Goal: Register for event/course

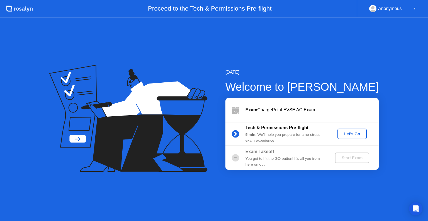
click at [352, 158] on div "Start Exam" at bounding box center [352, 158] width 30 height 4
click at [346, 133] on div "Let's Go" at bounding box center [351, 134] width 25 height 4
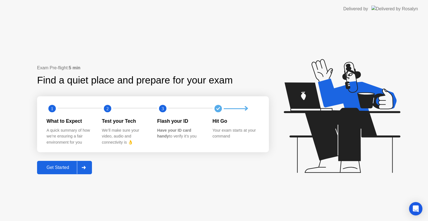
click at [66, 166] on div "Get Started" at bounding box center [58, 167] width 38 height 5
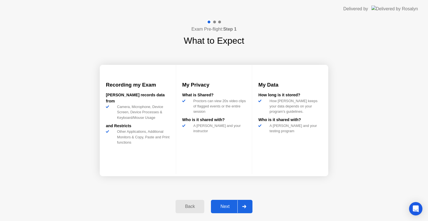
click at [222, 205] on div "Next" at bounding box center [224, 206] width 25 height 5
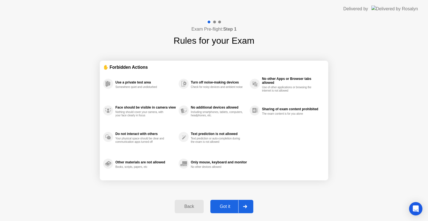
click at [192, 204] on div "Back" at bounding box center [188, 206] width 25 height 5
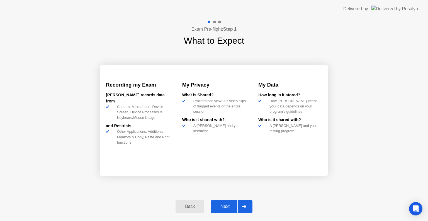
click at [228, 203] on button "Next" at bounding box center [231, 206] width 41 height 13
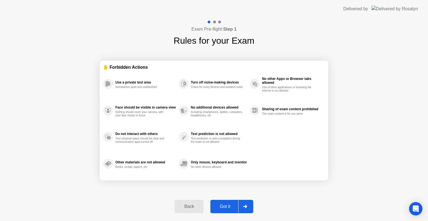
click at [228, 203] on button "Got it" at bounding box center [231, 206] width 43 height 13
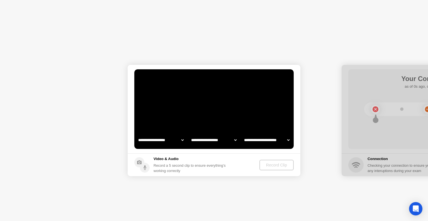
select select "**********"
select select "*******"
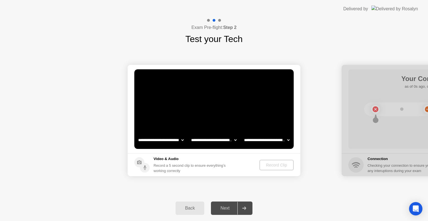
click at [192, 208] on div "Back" at bounding box center [189, 208] width 25 height 5
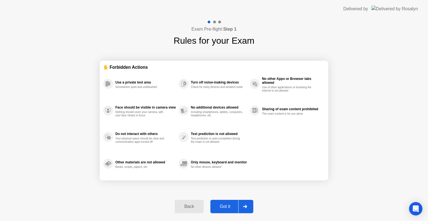
click at [226, 204] on div "Got it" at bounding box center [225, 206] width 26 height 5
select select "**********"
select select "*******"
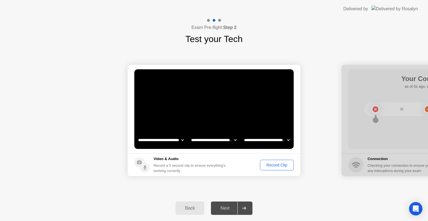
click at [273, 163] on div "Record Clip" at bounding box center [277, 165] width 30 height 4
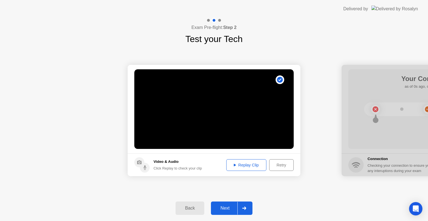
click at [226, 207] on div "Next" at bounding box center [224, 208] width 25 height 5
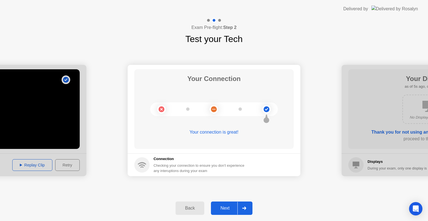
click at [225, 206] on div "Next" at bounding box center [224, 208] width 25 height 5
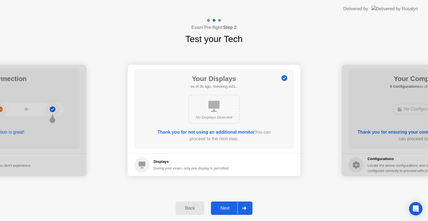
click at [225, 206] on div "Next" at bounding box center [224, 208] width 25 height 5
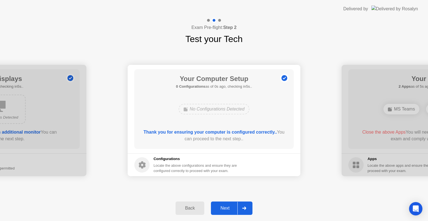
click at [225, 206] on div "Next" at bounding box center [224, 208] width 25 height 5
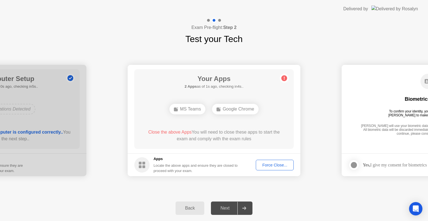
click at [273, 164] on div "Force Close..." at bounding box center [274, 165] width 34 height 4
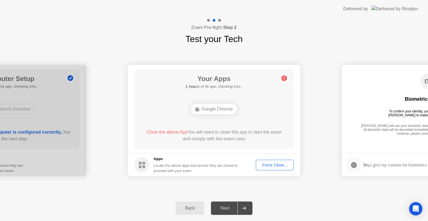
click at [271, 163] on div "Force Close..." at bounding box center [274, 165] width 34 height 4
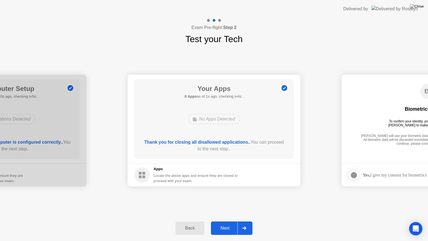
click at [229, 221] on div "Next" at bounding box center [224, 227] width 25 height 5
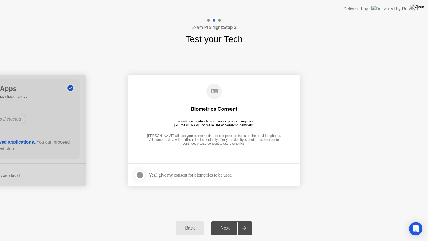
click at [141, 173] on div at bounding box center [139, 174] width 7 height 7
click at [226, 221] on div "Next" at bounding box center [224, 227] width 25 height 5
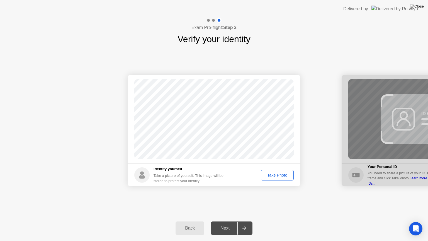
click at [285, 170] on button "Take Photo" at bounding box center [277, 175] width 33 height 11
click at [227, 221] on div "Next" at bounding box center [224, 227] width 25 height 5
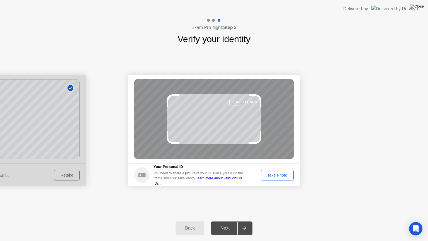
click at [276, 174] on div "Take Photo" at bounding box center [277, 175] width 29 height 4
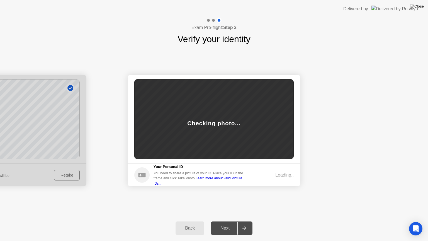
click at [276, 174] on div "Loading.." at bounding box center [284, 174] width 18 height 7
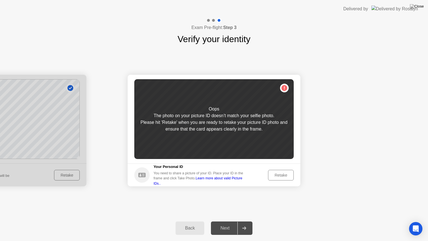
click at [276, 174] on div "Retake" at bounding box center [281, 175] width 22 height 4
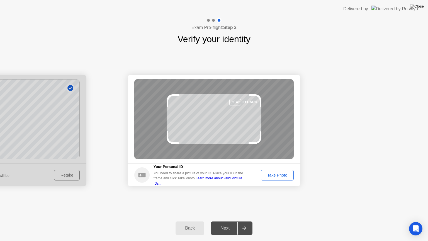
click at [276, 174] on div "Take Photo" at bounding box center [277, 175] width 29 height 4
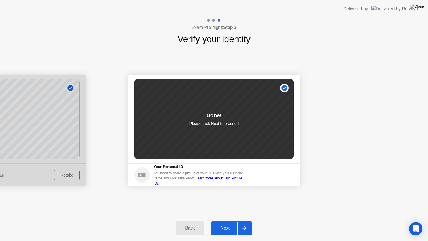
click at [223, 221] on div "Next" at bounding box center [224, 227] width 25 height 5
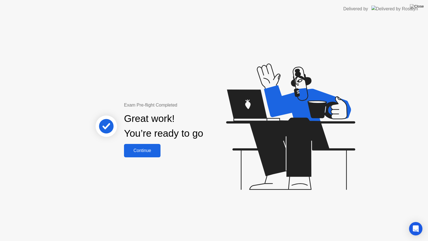
click at [151, 151] on div "Continue" at bounding box center [142, 150] width 33 height 5
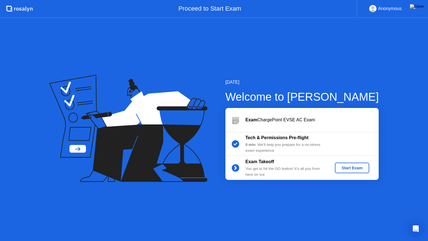
click at [348, 164] on button "Start Exam" at bounding box center [352, 167] width 34 height 11
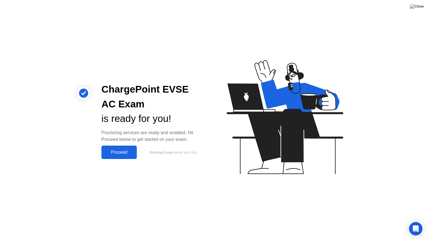
click at [125, 148] on button "Proceed" at bounding box center [118, 151] width 35 height 13
